Goal: Transaction & Acquisition: Purchase product/service

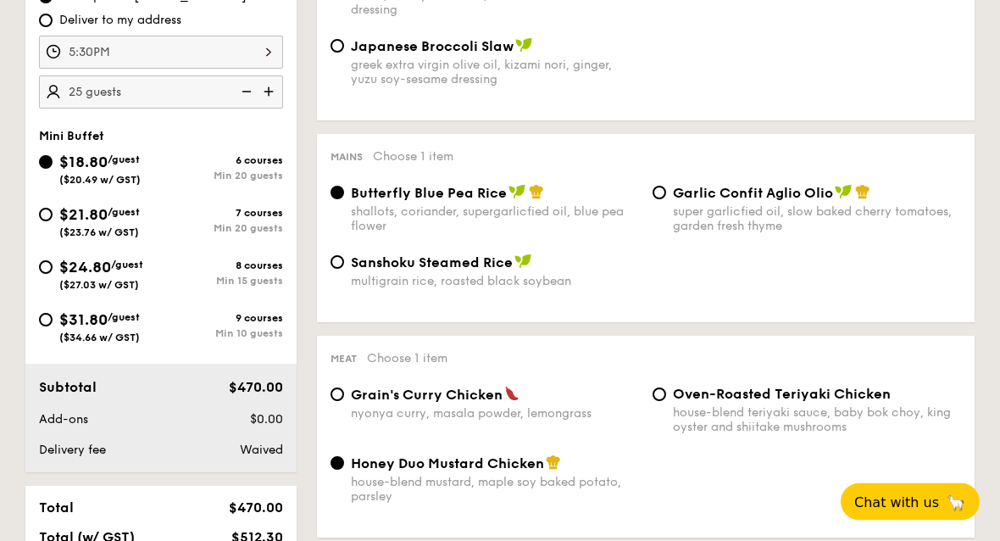
scroll to position [565, 0]
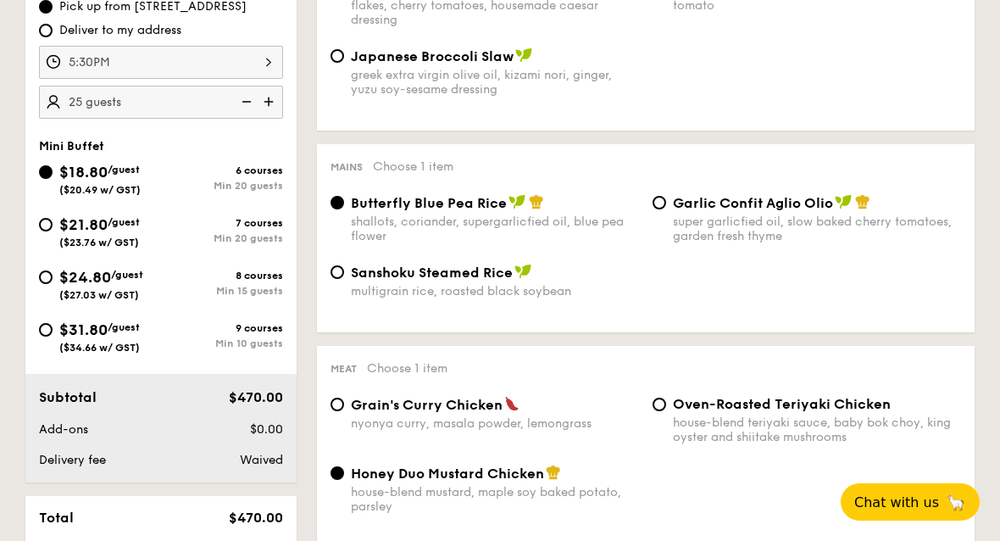
click at [61, 241] on span "($23.76 w/ GST)" at bounding box center [99, 242] width 80 height 12
click at [53, 231] on input "$21.80 /guest ($23.76 w/ GST) 7 courses Min 20 guests" at bounding box center [46, 225] width 14 height 14
radio input "true"
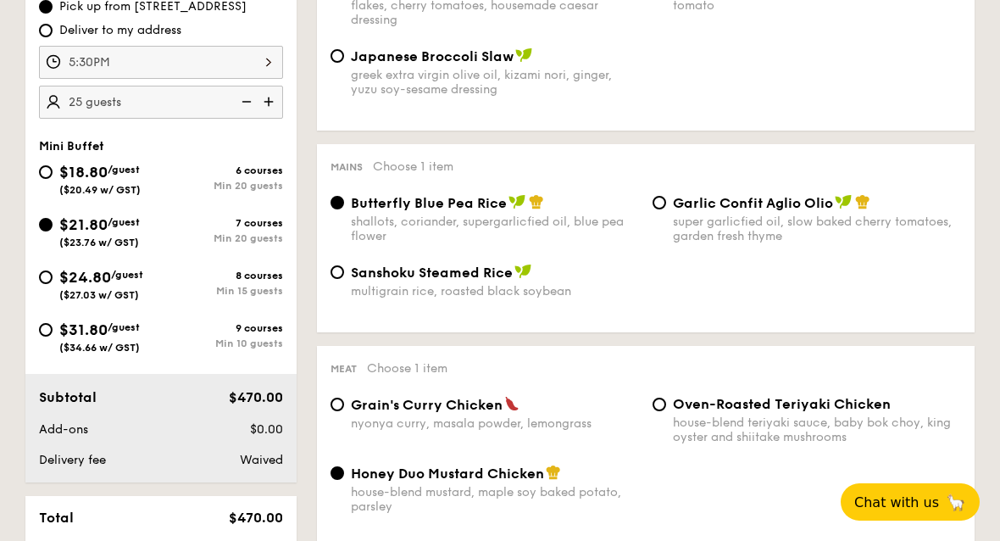
radio input "false"
radio input "true"
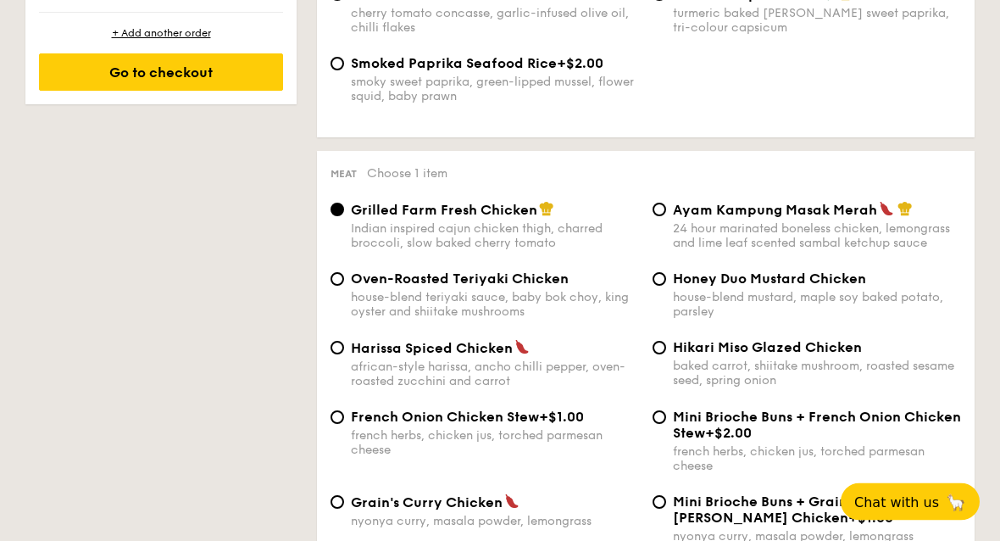
scroll to position [1121, 0]
click at [656, 216] on input "Ayam Kampung Masak Merah 24 hour marinated boneless chicken, lemongrass and lim…" at bounding box center [660, 210] width 14 height 14
radio input "true"
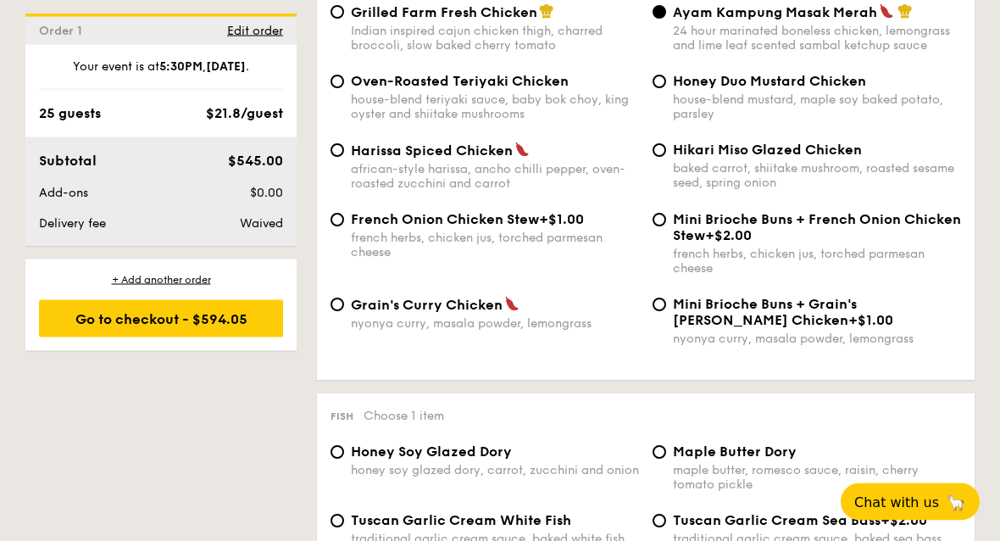
scroll to position [1243, 0]
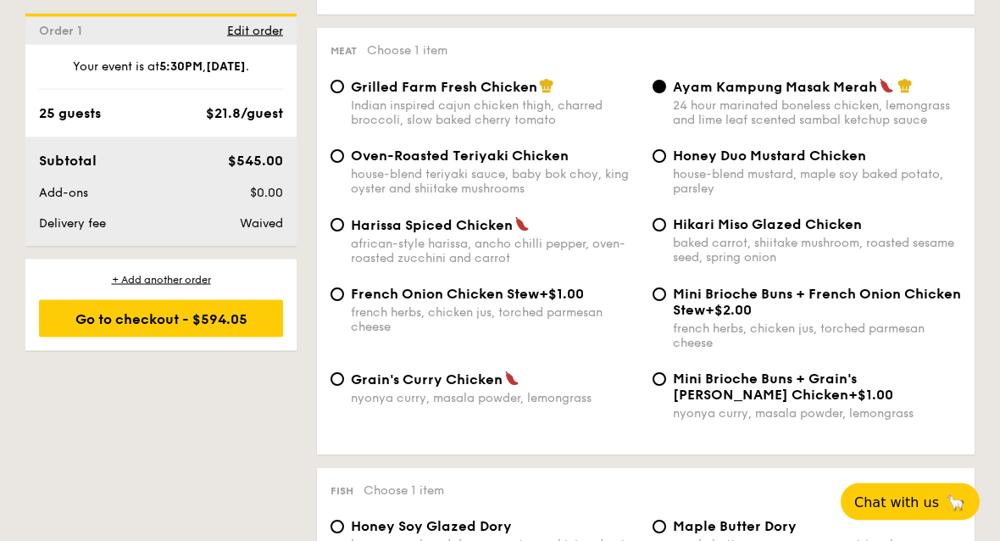
click at [499, 128] on div "Indian inspired cajun chicken thigh, charred broccoli, slow baked cherry tomato" at bounding box center [495, 113] width 288 height 29
click at [344, 94] on input "Grilled Farm Fresh Chicken Indian inspired cajun chicken thigh, charred broccol…" at bounding box center [338, 88] width 14 height 14
radio input "true"
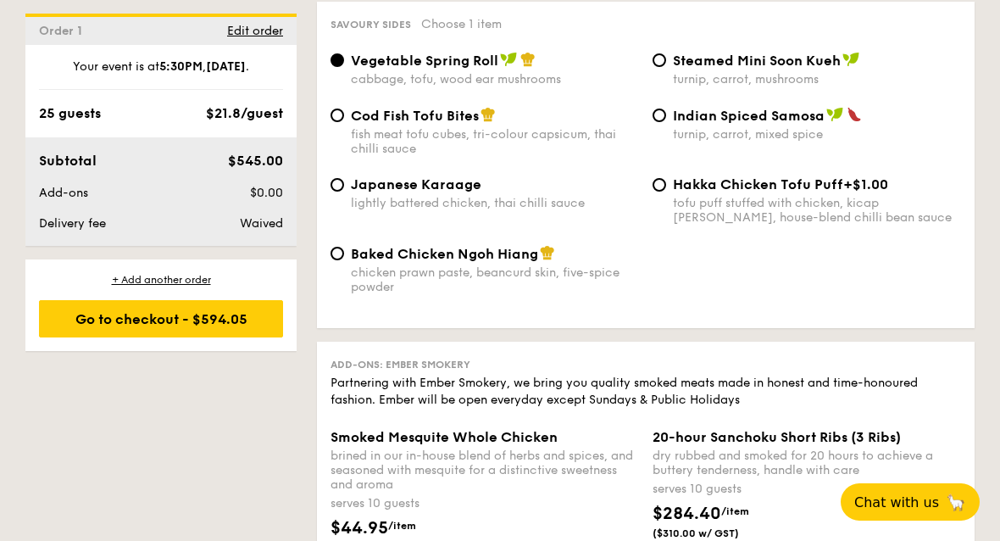
scroll to position [2966, 0]
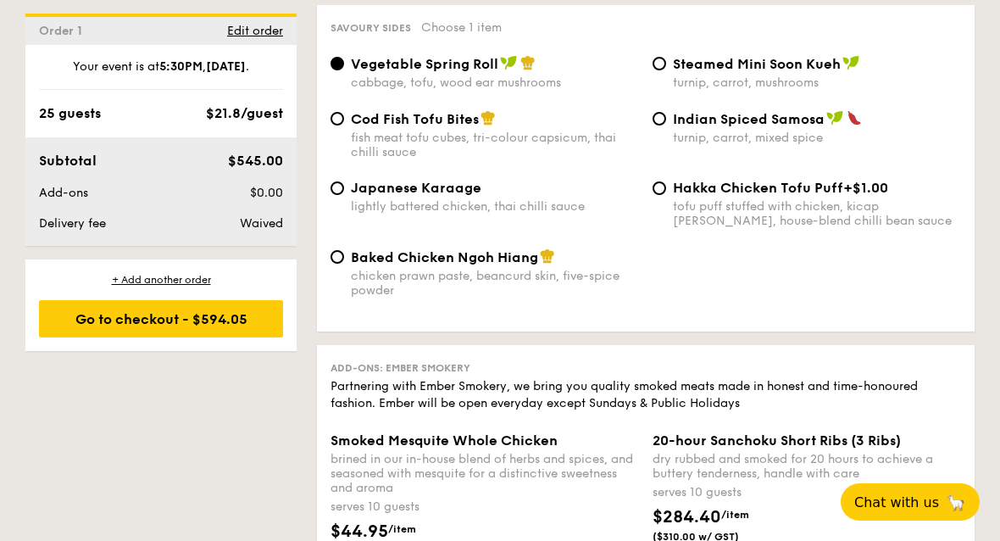
click at [464, 127] on span "Cod Fish Tofu Bites" at bounding box center [415, 119] width 128 height 16
click at [344, 125] on input "Cod Fish Tofu Bites fish meat tofu cubes, tri-colour capsicum, thai chilli sauce" at bounding box center [338, 119] width 14 height 14
radio input "true"
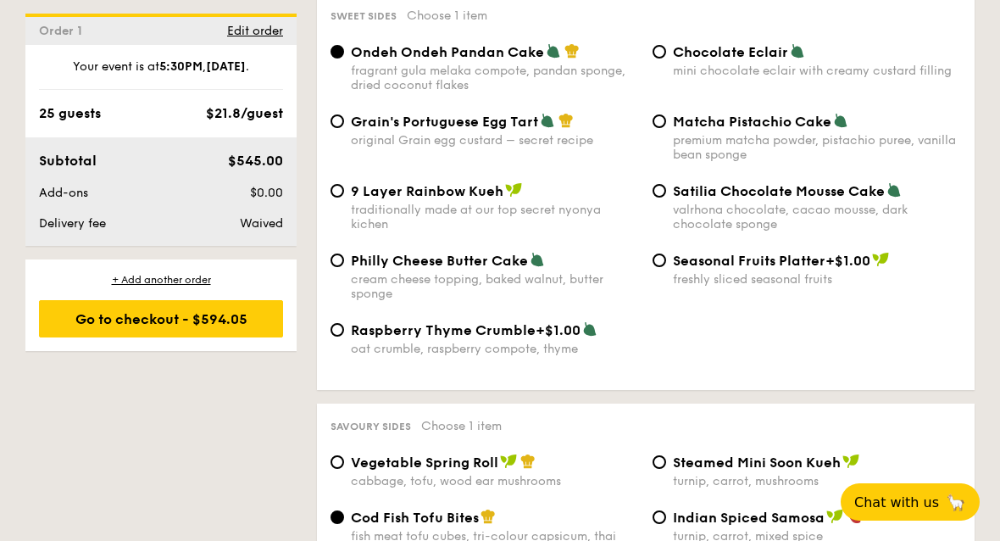
scroll to position [2560, 0]
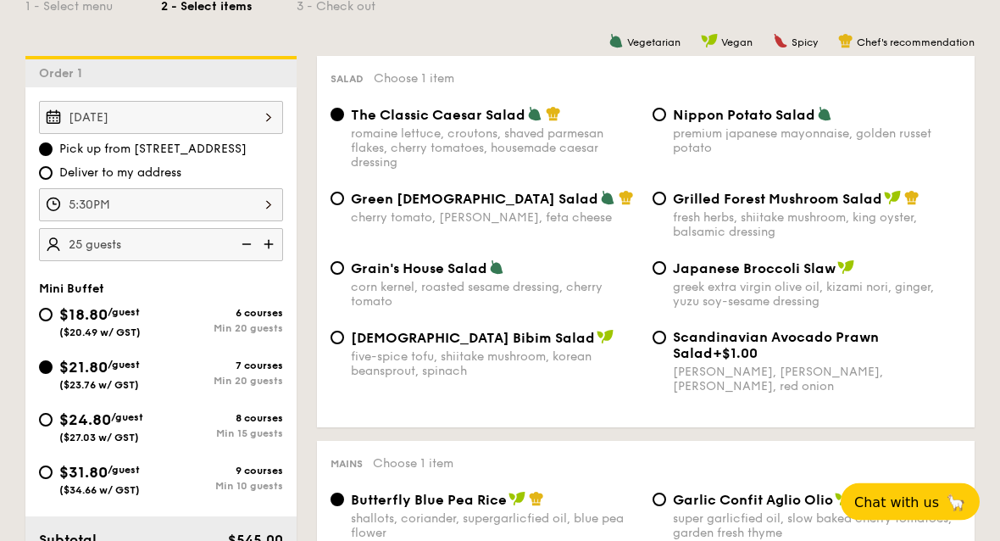
click at [92, 329] on span "($20.49 w/ GST)" at bounding box center [99, 333] width 81 height 12
click at [53, 322] on input "$18.80 /guest ($20.49 w/ GST) 6 courses Min 20 guests" at bounding box center [46, 316] width 14 height 14
radio input "true"
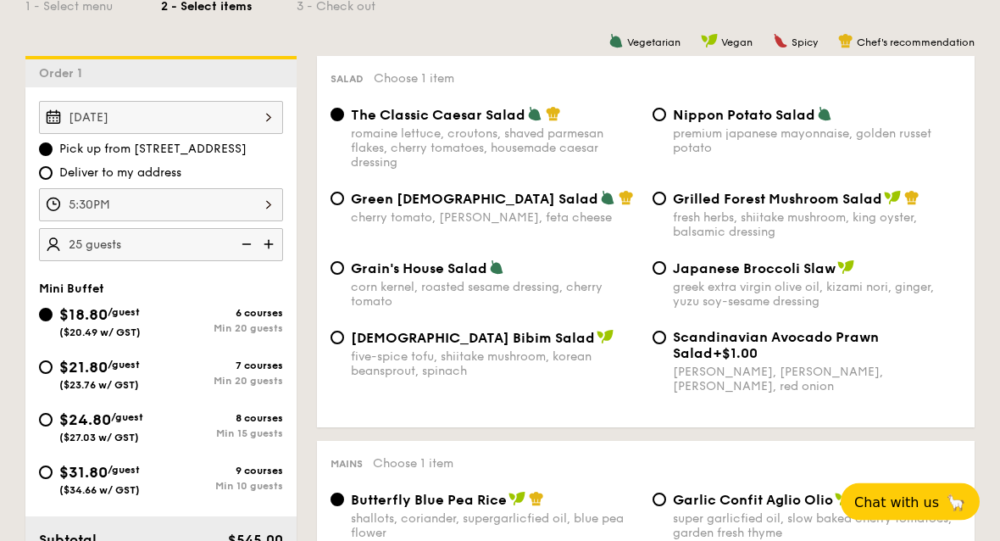
radio input "true"
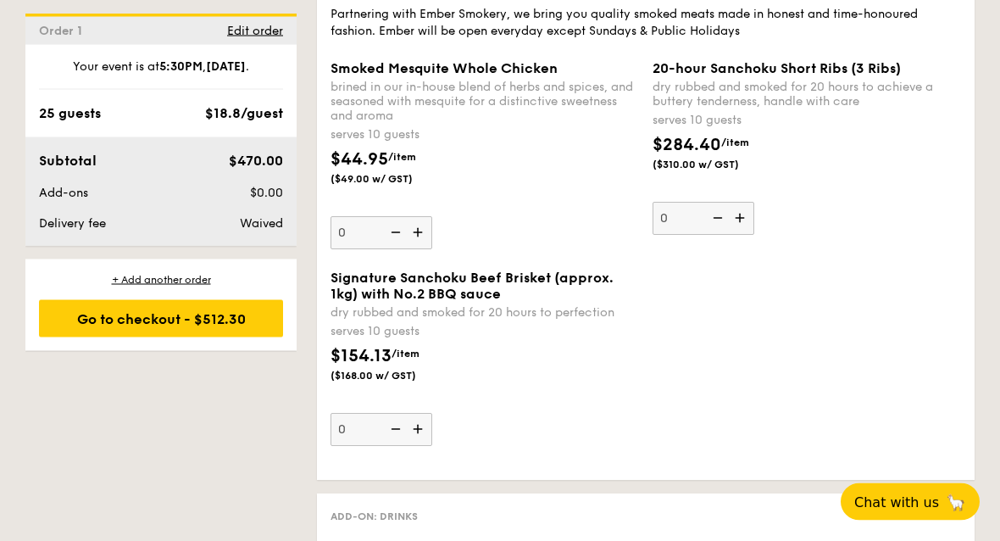
scroll to position [1822, 0]
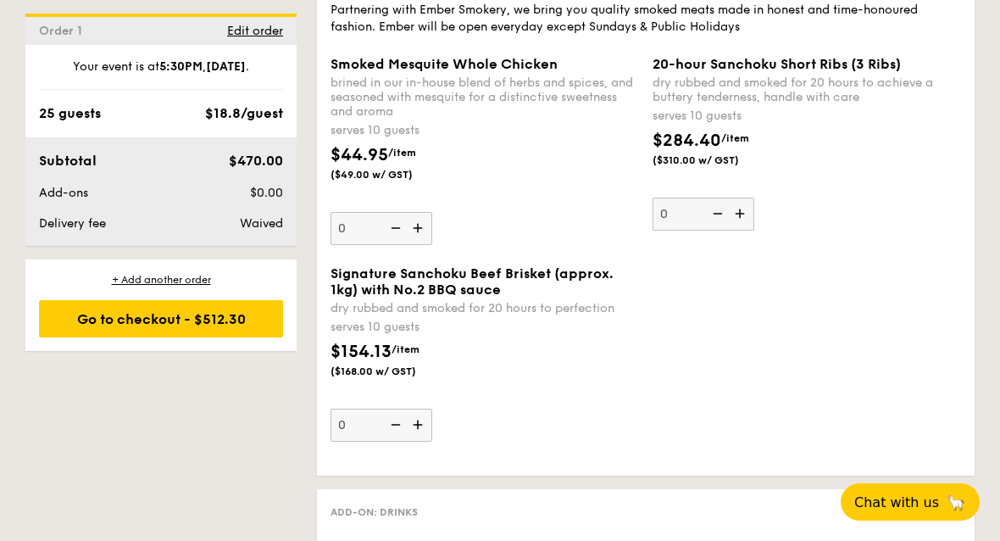
click at [430, 244] on img at bounding box center [419, 228] width 25 height 32
click at [430, 245] on input "0" at bounding box center [382, 228] width 102 height 33
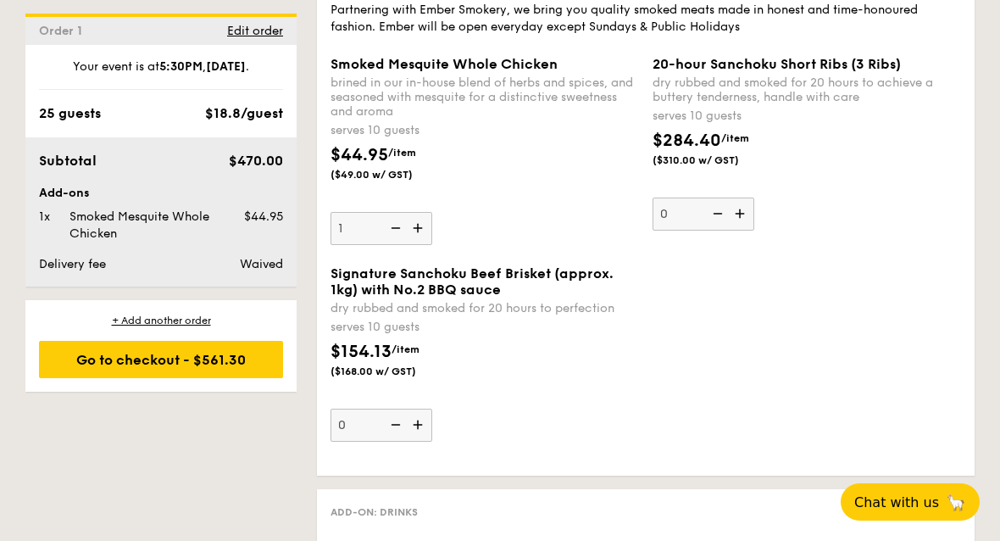
click at [653, 265] on div "Smoked Mesquite Whole Chicken brined in our in-house blend of herbs and spices,…" at bounding box center [646, 160] width 644 height 209
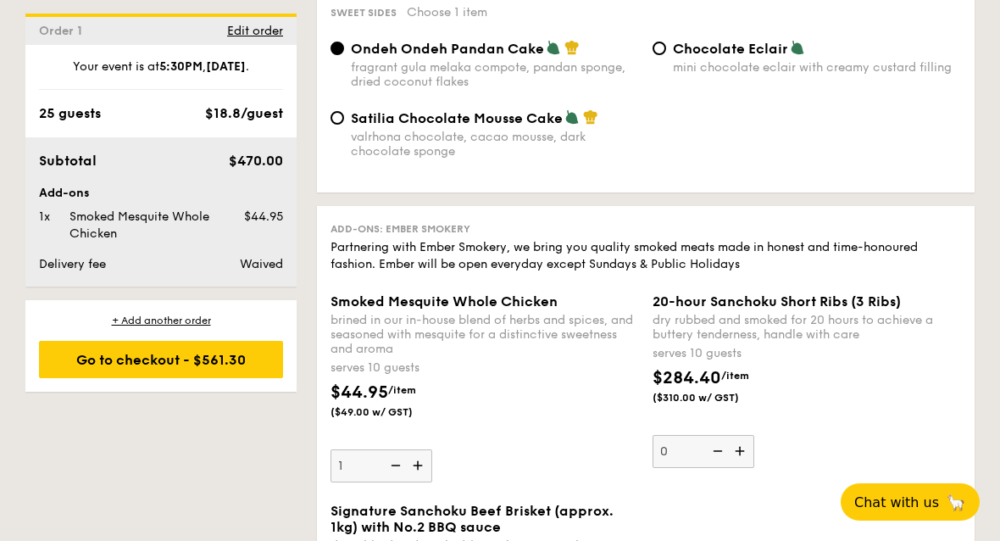
scroll to position [1593, 0]
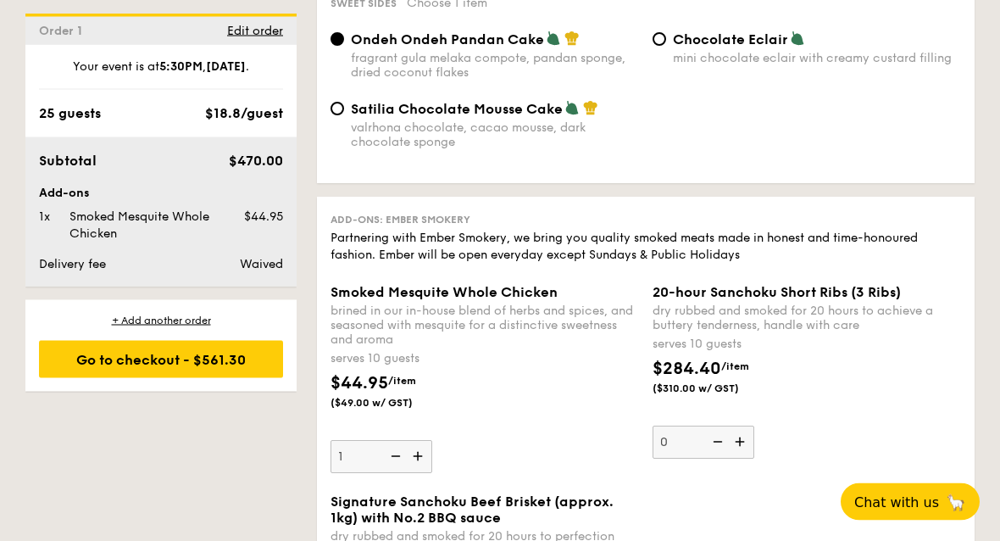
click at [403, 473] on img at bounding box center [393, 457] width 25 height 32
click at [403, 474] on input "1" at bounding box center [382, 457] width 102 height 33
type input "0"
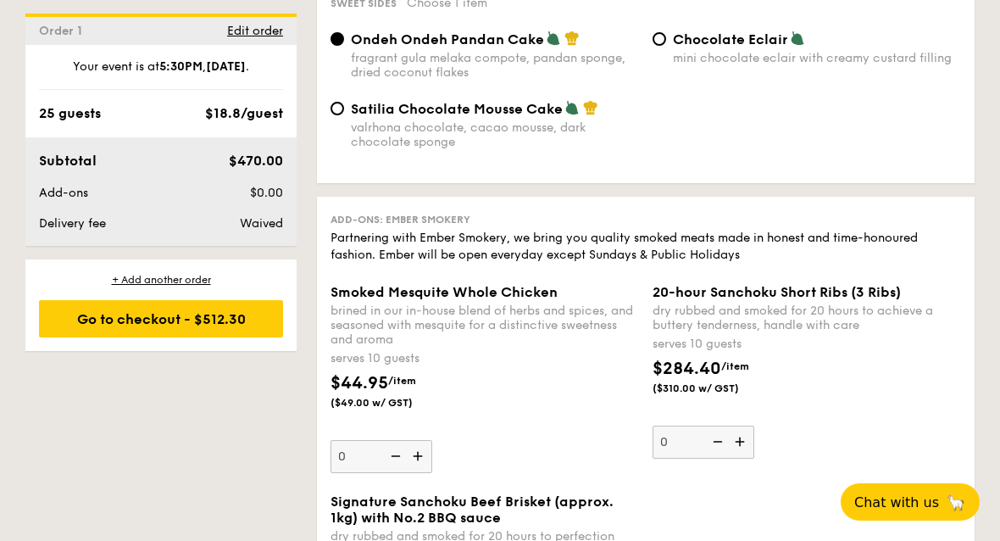
click at [501, 430] on div "$44.95 /item ($49.00 w/ GST)" at bounding box center [485, 399] width 322 height 59
click at [432, 440] on input "0" at bounding box center [382, 456] width 102 height 33
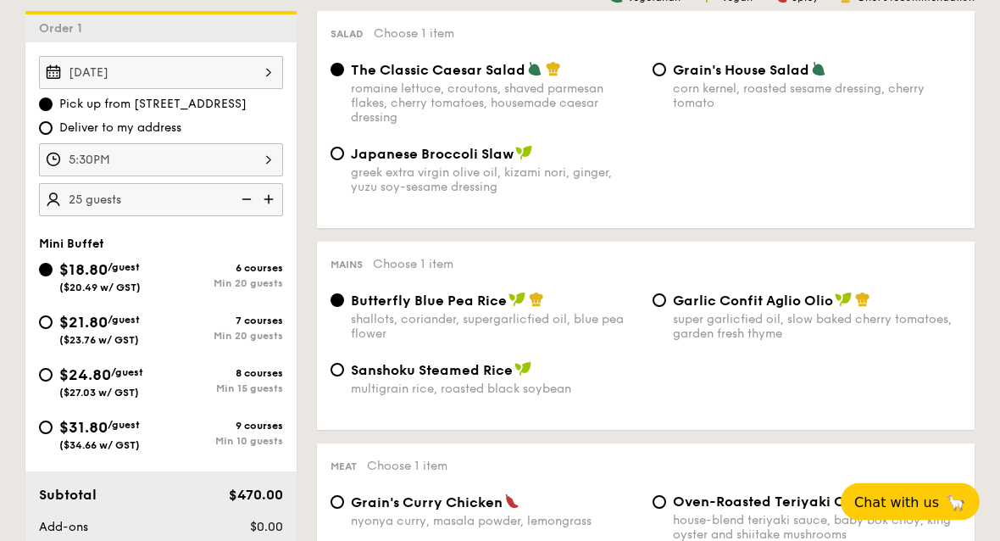
scroll to position [467, 0]
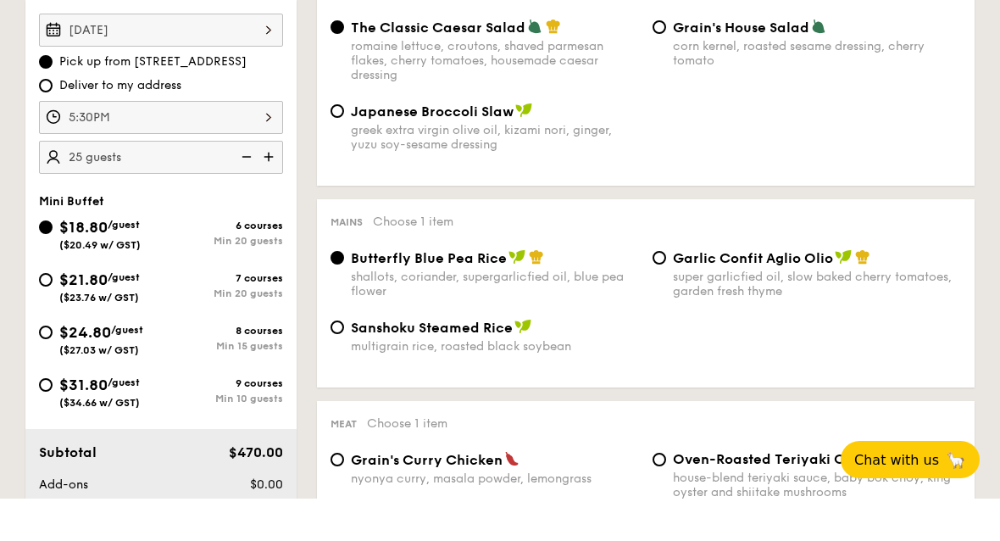
click at [246, 183] on img at bounding box center [244, 199] width 25 height 32
type input "20 guests"
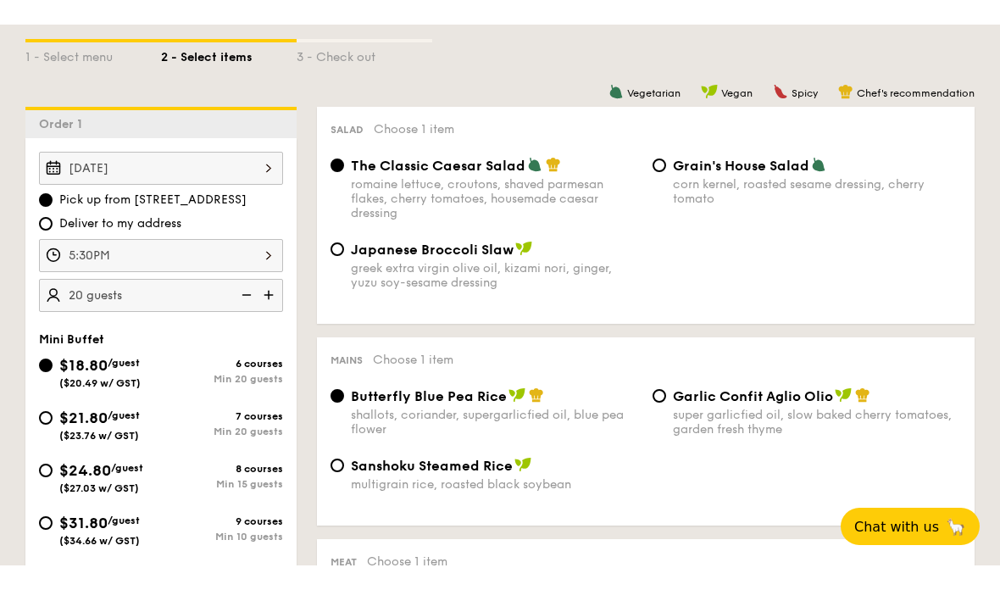
scroll to position [464, 0]
